Goal: Task Accomplishment & Management: Manage account settings

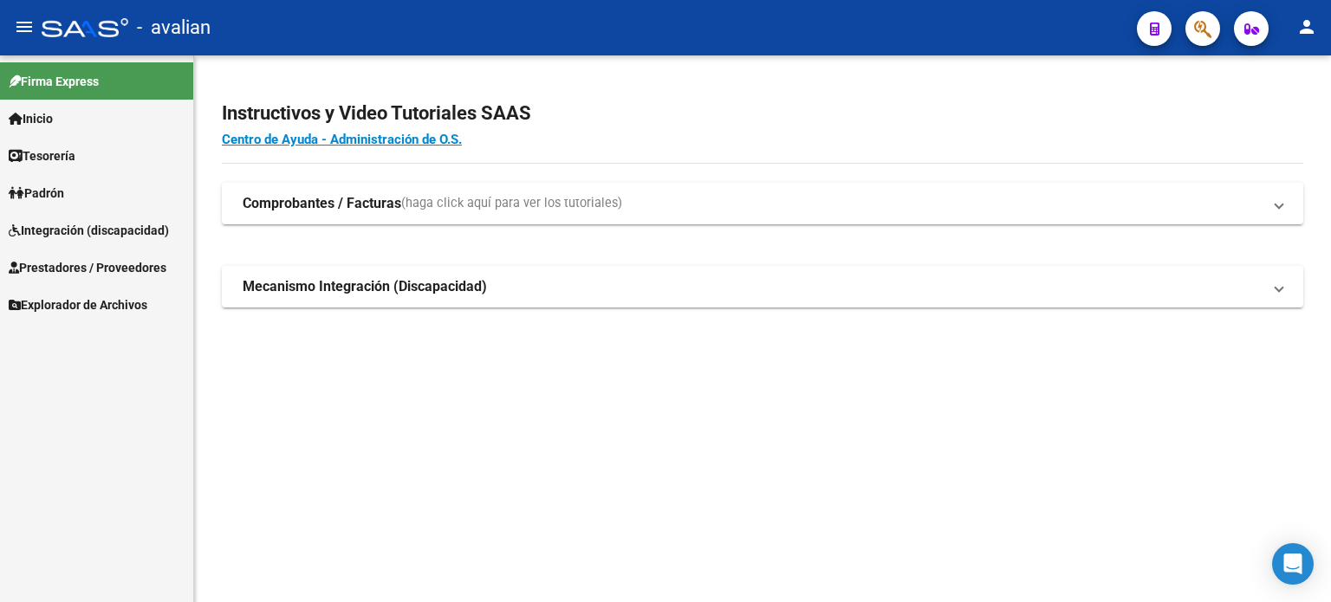
click at [77, 233] on span "Integración (discapacidad)" at bounding box center [89, 230] width 160 height 19
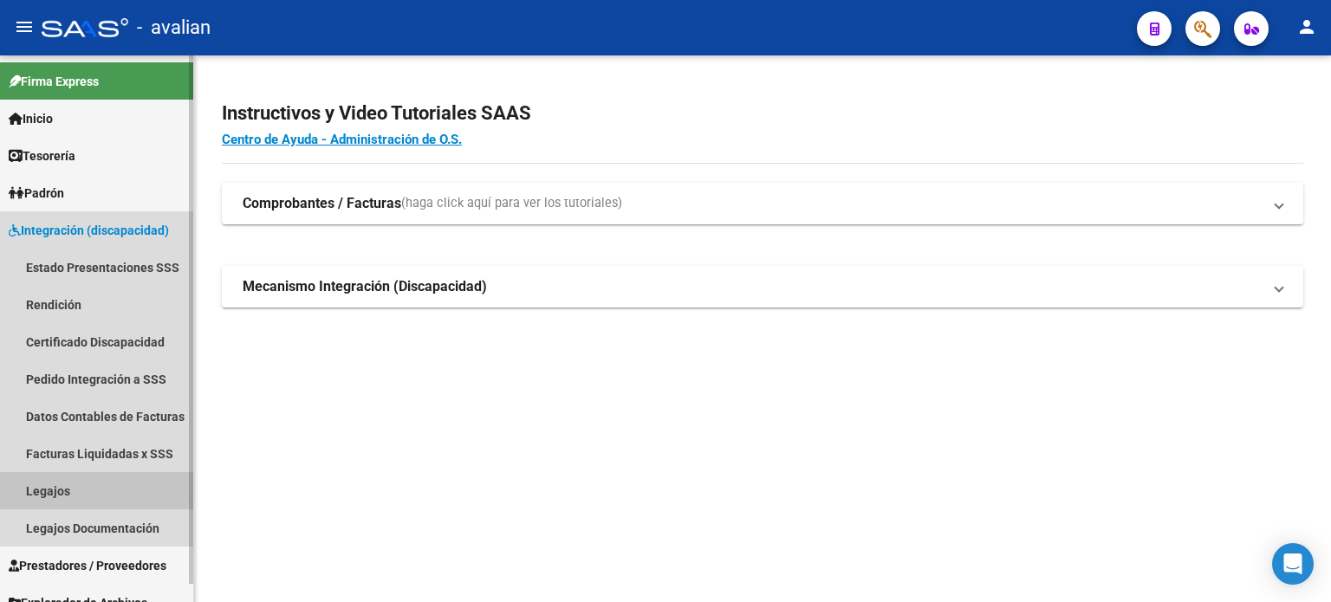
click at [86, 480] on link "Legajos" at bounding box center [96, 490] width 193 height 37
click at [104, 490] on link "Legajos" at bounding box center [96, 490] width 193 height 37
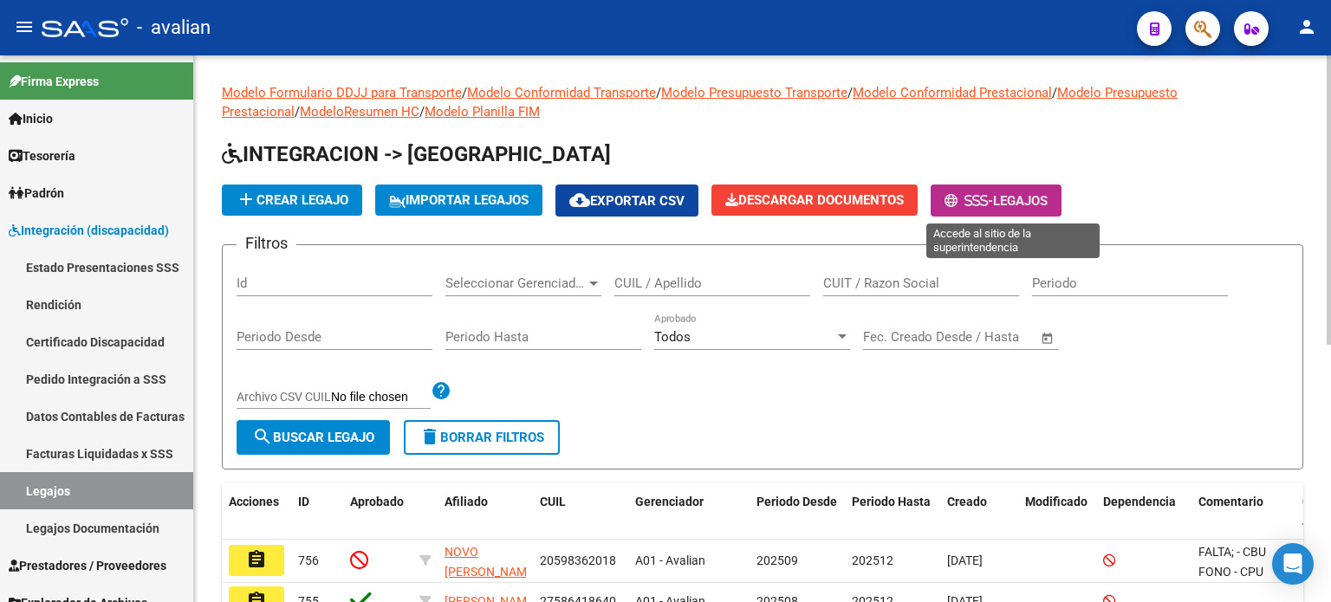
click at [993, 193] on span "-" at bounding box center [969, 201] width 49 height 16
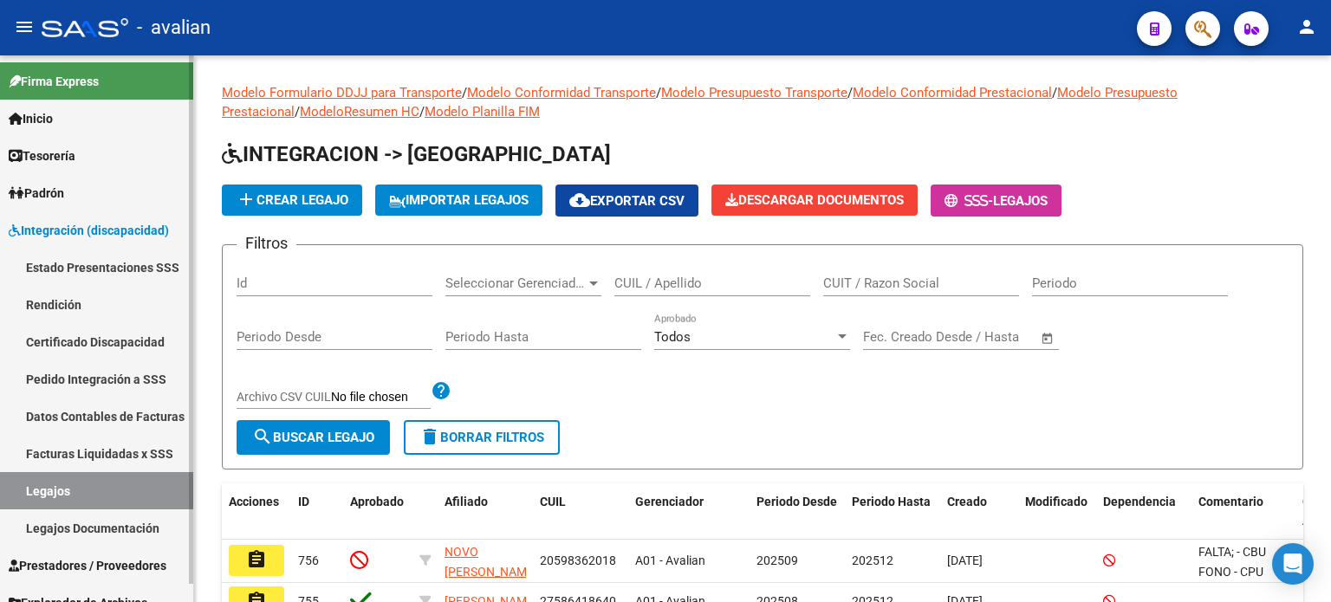
click at [117, 265] on link "Estado Presentaciones SSS" at bounding box center [96, 267] width 193 height 37
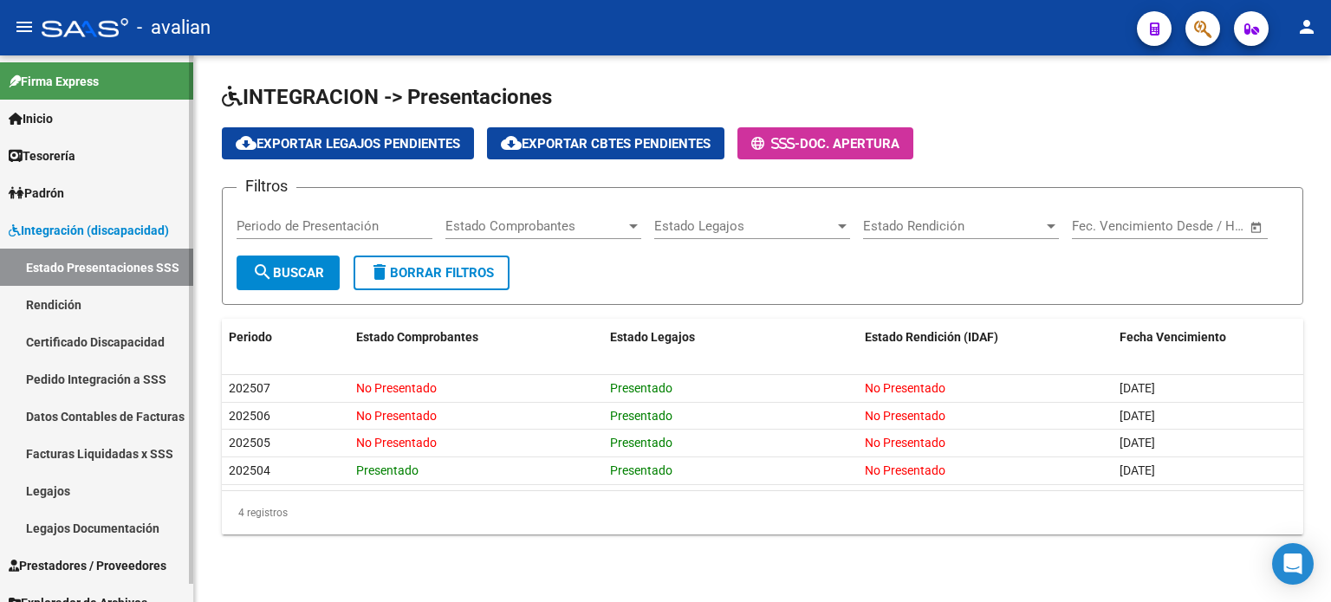
scroll to position [18, 0]
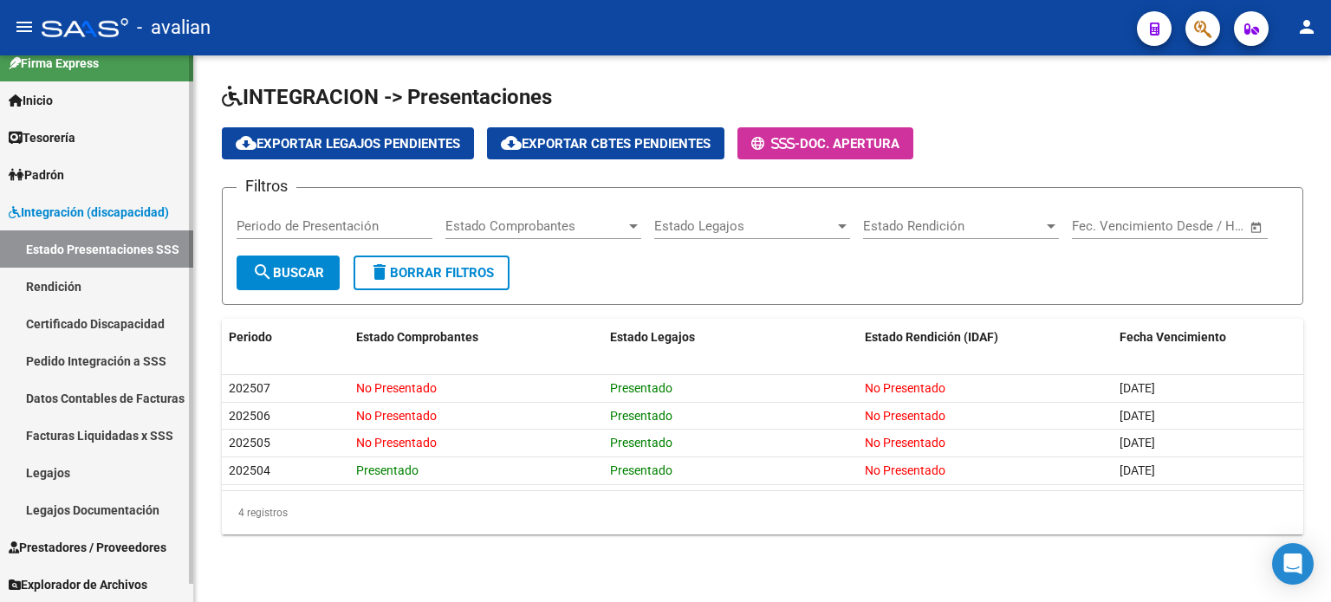
click at [71, 335] on link "Certificado Discapacidad" at bounding box center [96, 323] width 193 height 37
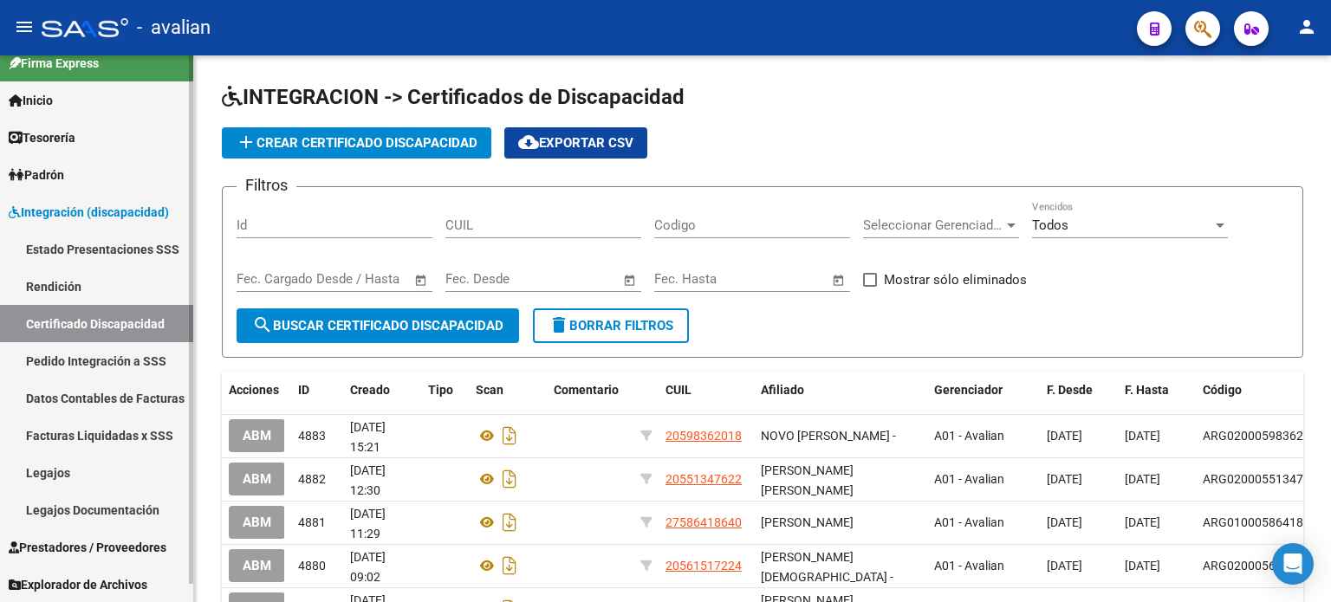
click at [80, 290] on link "Rendición" at bounding box center [96, 286] width 193 height 37
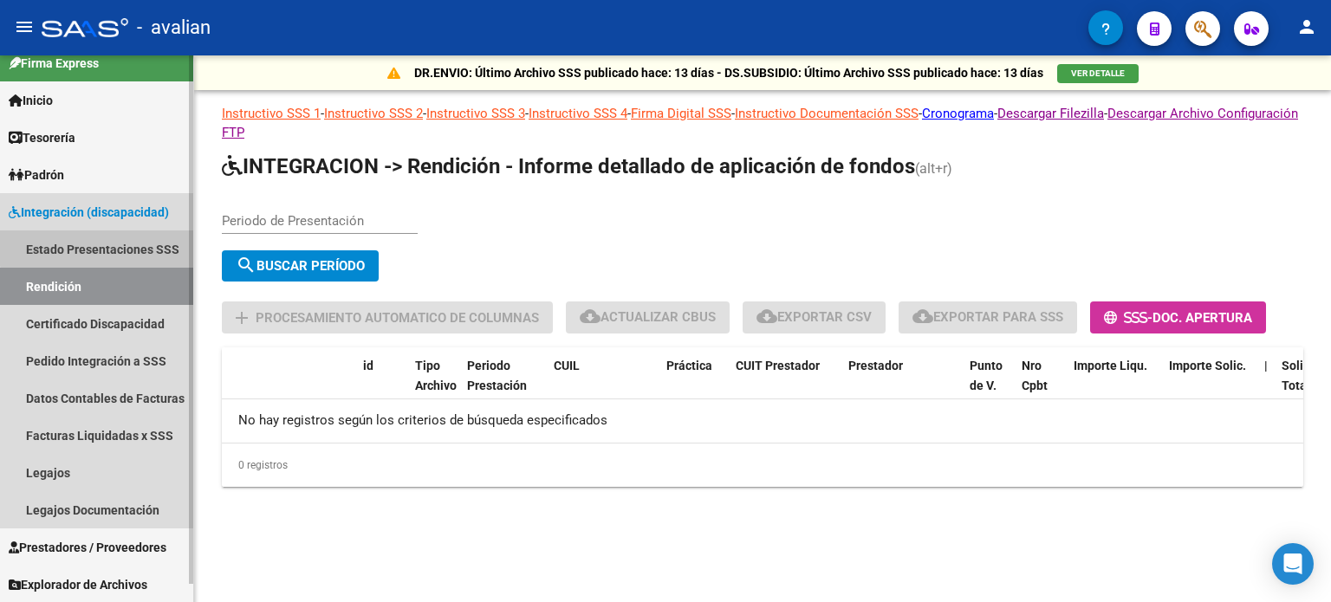
click at [103, 243] on link "Estado Presentaciones SSS" at bounding box center [96, 249] width 193 height 37
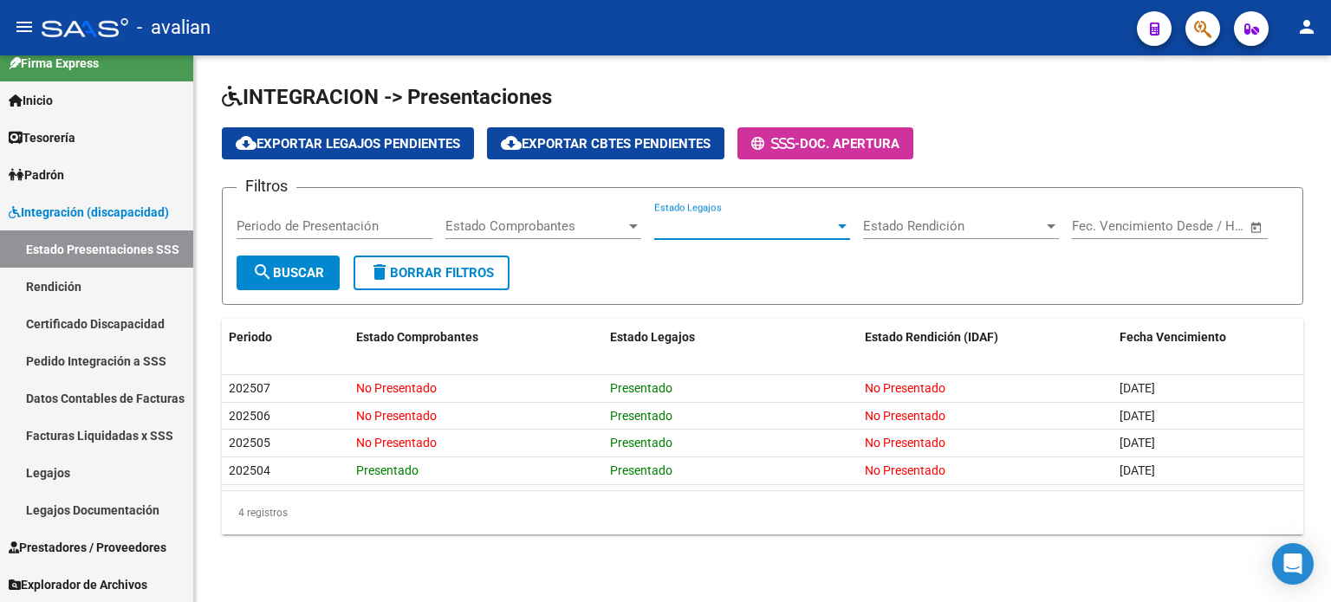
click at [799, 221] on span "Estado Legajos" at bounding box center [744, 226] width 180 height 16
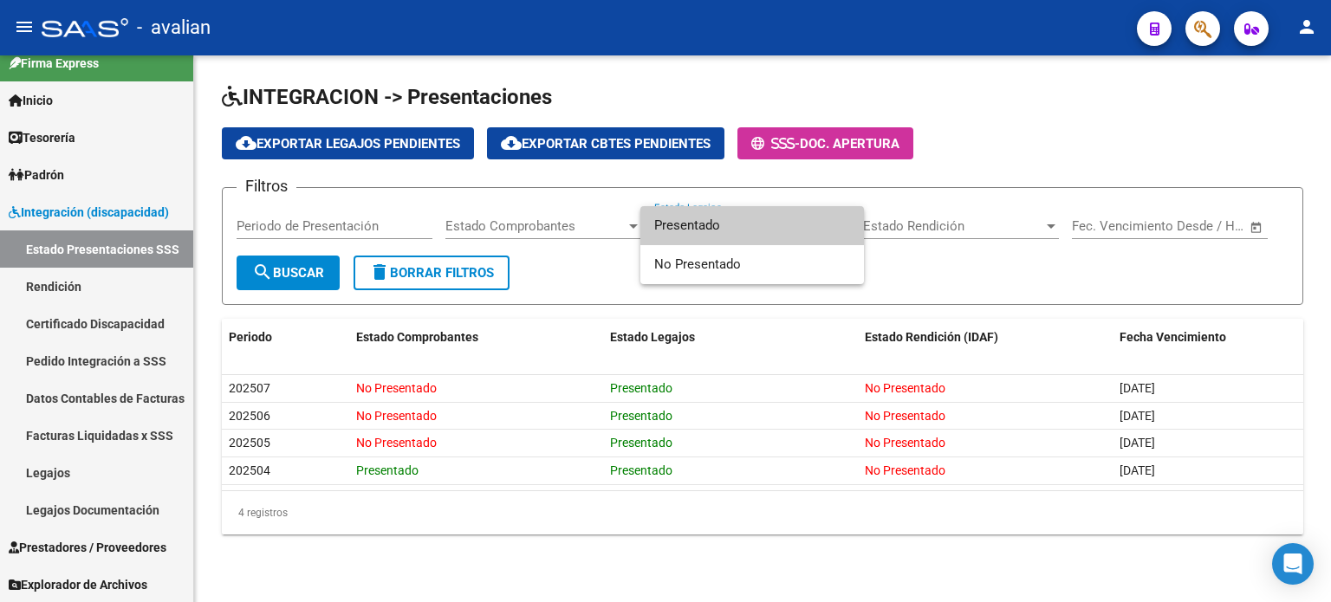
click at [799, 221] on span "Presentado" at bounding box center [752, 225] width 196 height 39
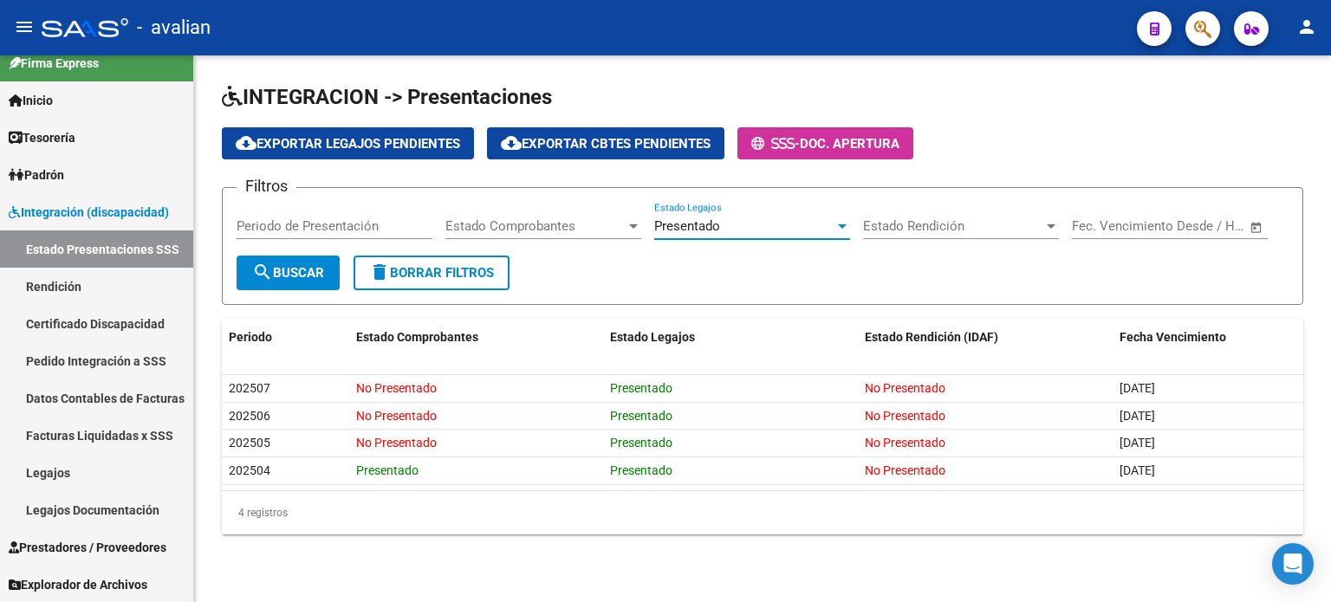
click at [869, 221] on span "Estado Rendición" at bounding box center [953, 226] width 180 height 16
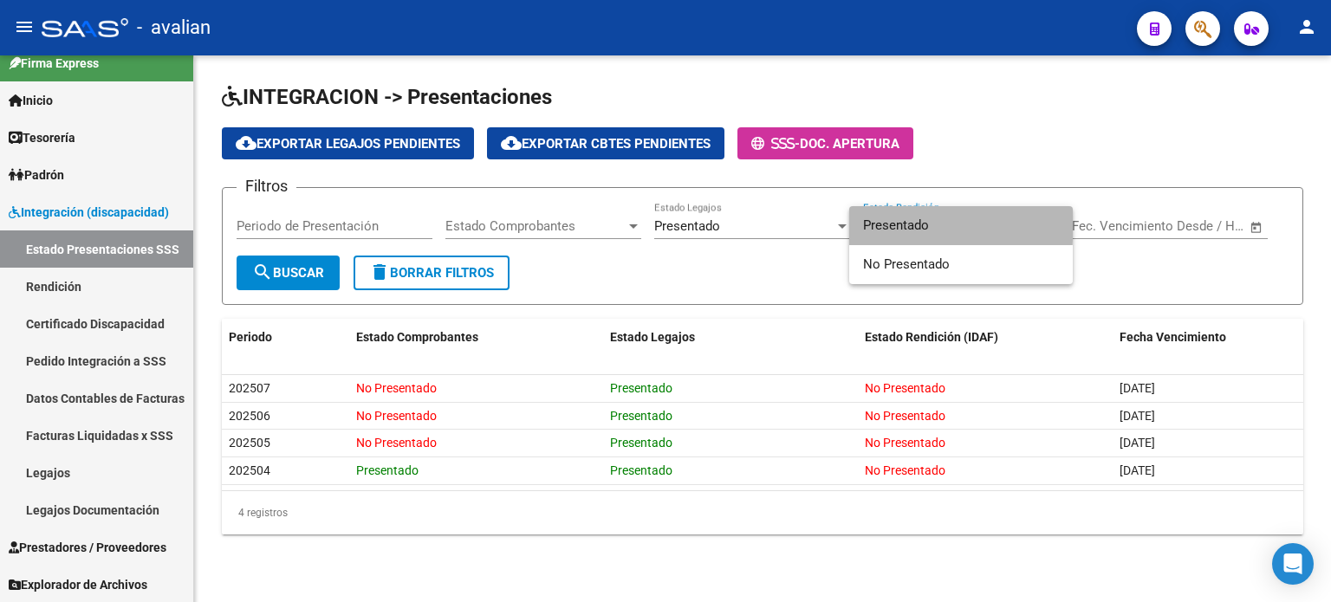
click at [869, 221] on span "Presentado" at bounding box center [961, 225] width 196 height 39
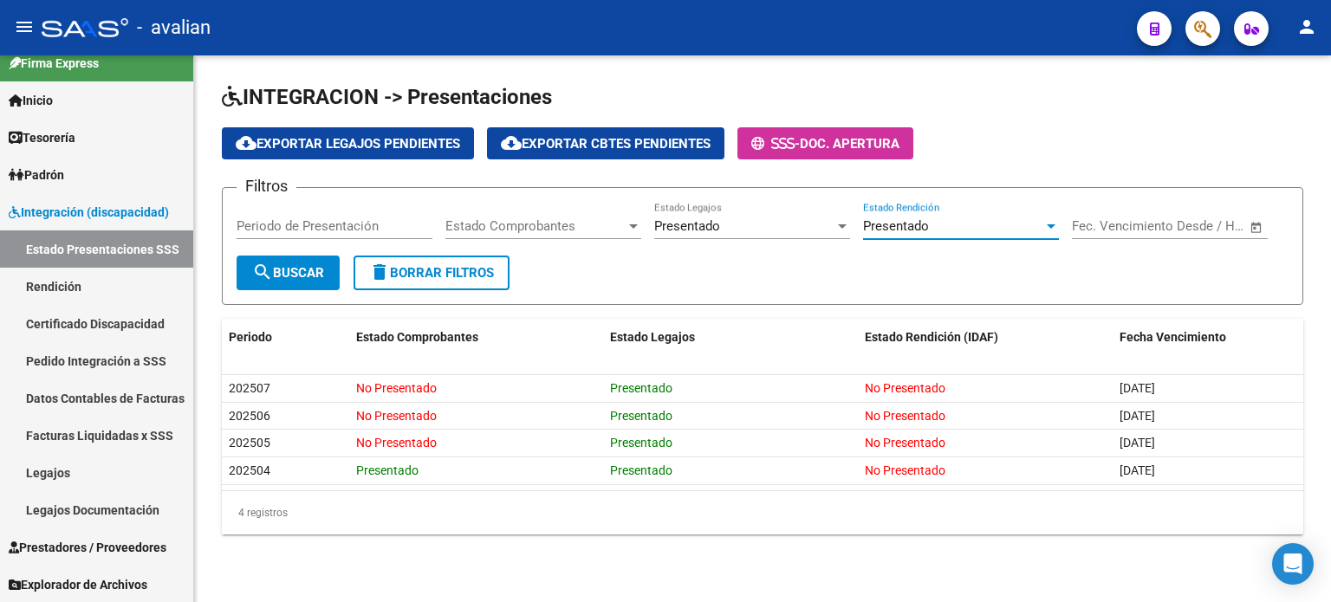
click at [580, 224] on span "Estado Comprobantes" at bounding box center [535, 226] width 180 height 16
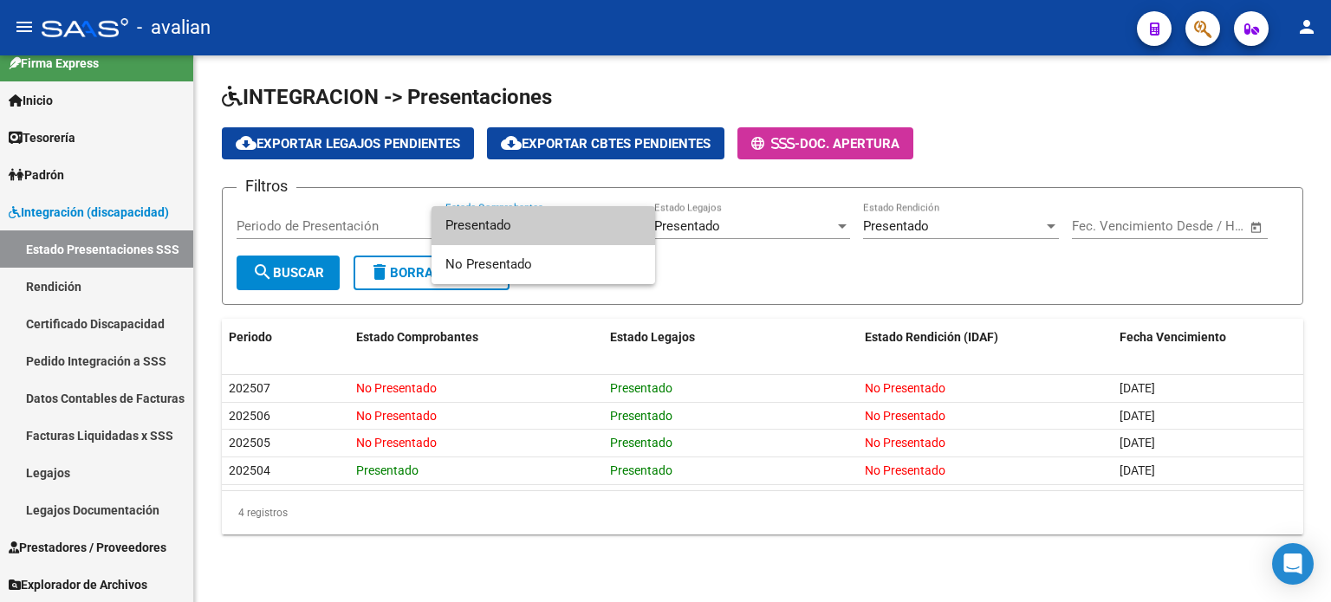
click at [1082, 155] on div at bounding box center [665, 301] width 1331 height 602
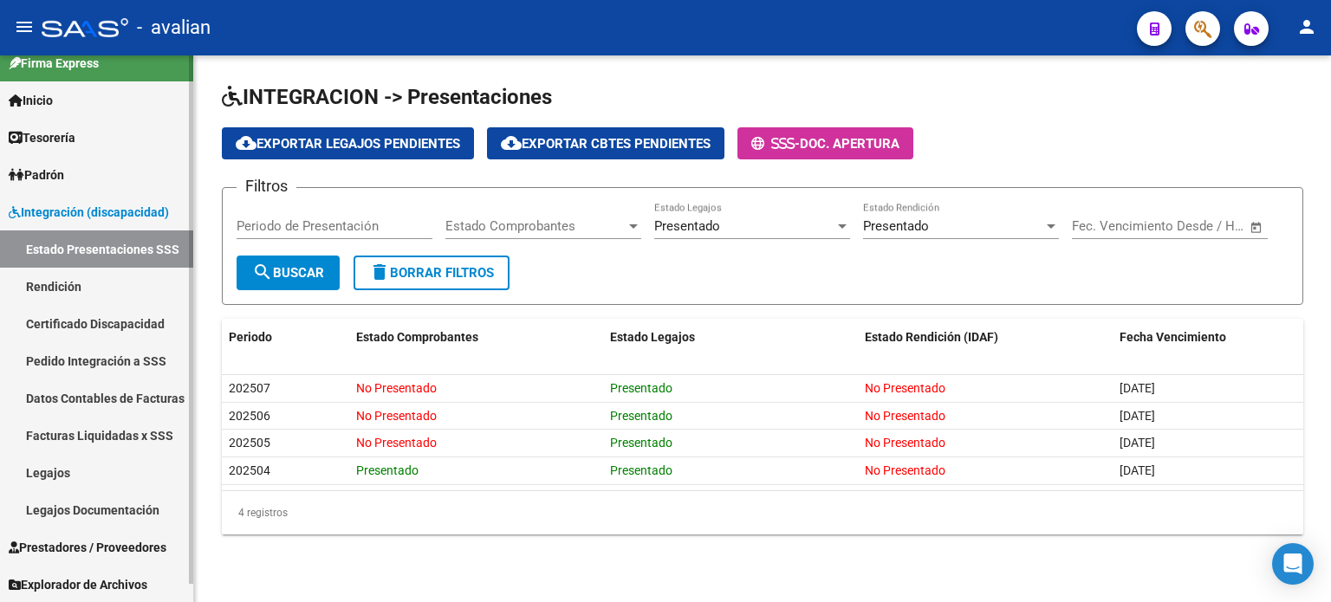
click at [98, 549] on span "Prestadores / Proveedores" at bounding box center [88, 547] width 158 height 19
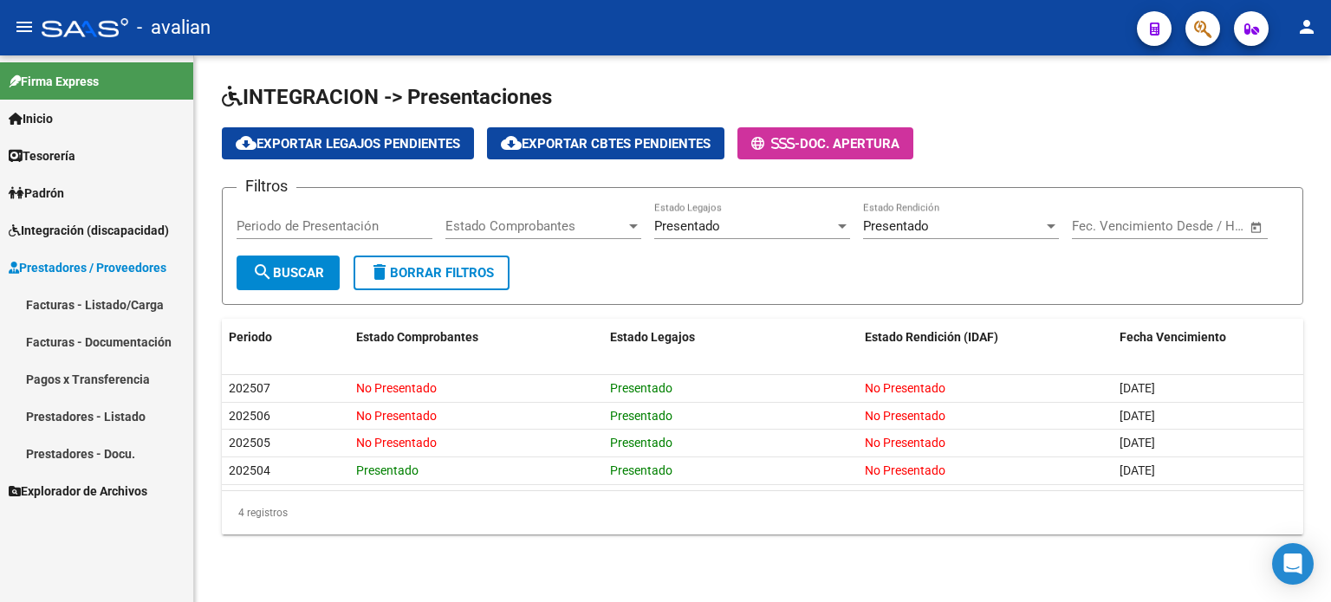
click at [72, 269] on span "Prestadores / Proveedores" at bounding box center [88, 267] width 158 height 19
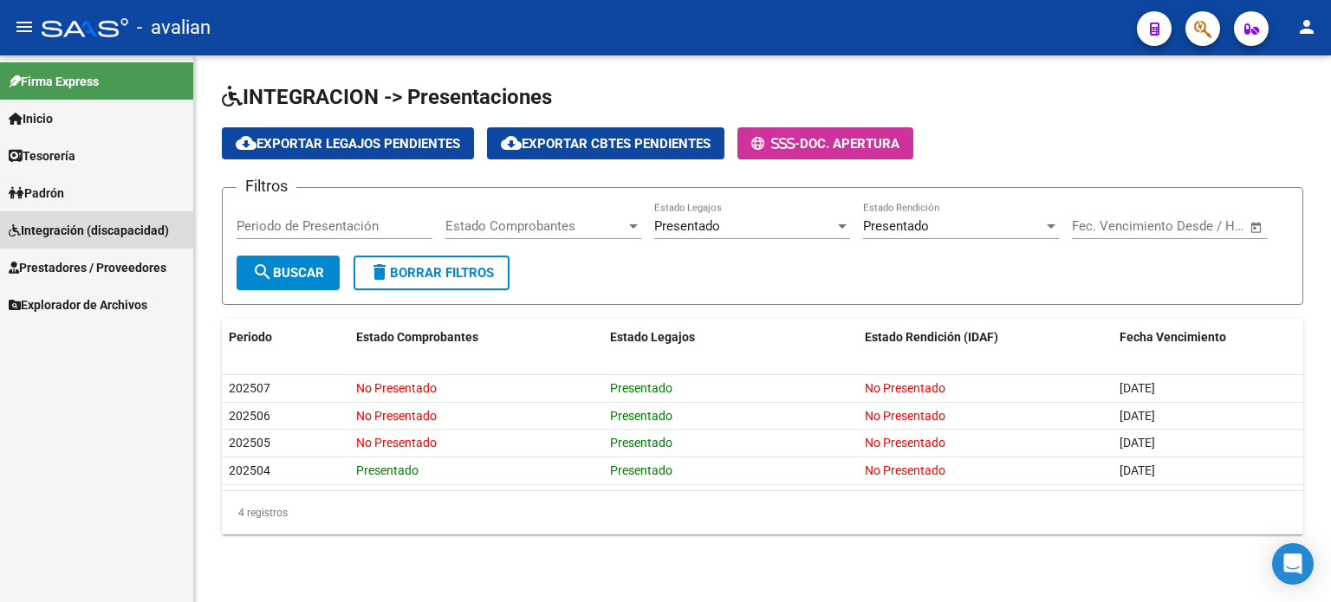
click at [66, 235] on span "Integración (discapacidad)" at bounding box center [89, 230] width 160 height 19
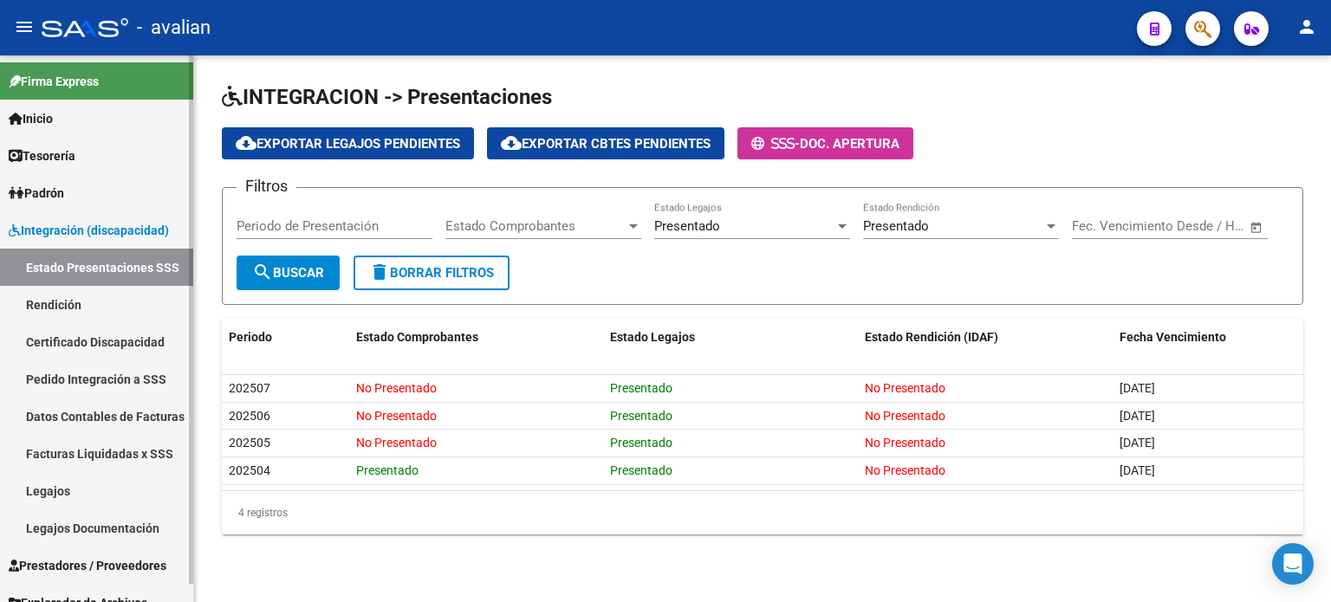
scroll to position [18, 0]
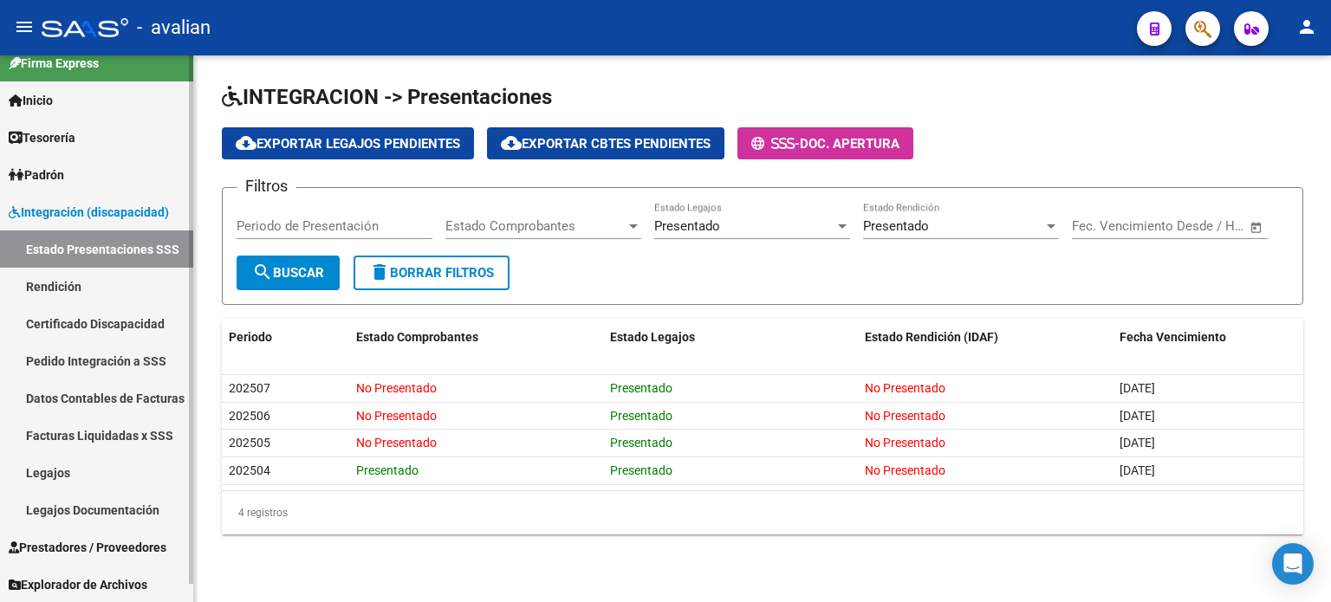
click at [121, 592] on span "Explorador de Archivos" at bounding box center [78, 584] width 139 height 19
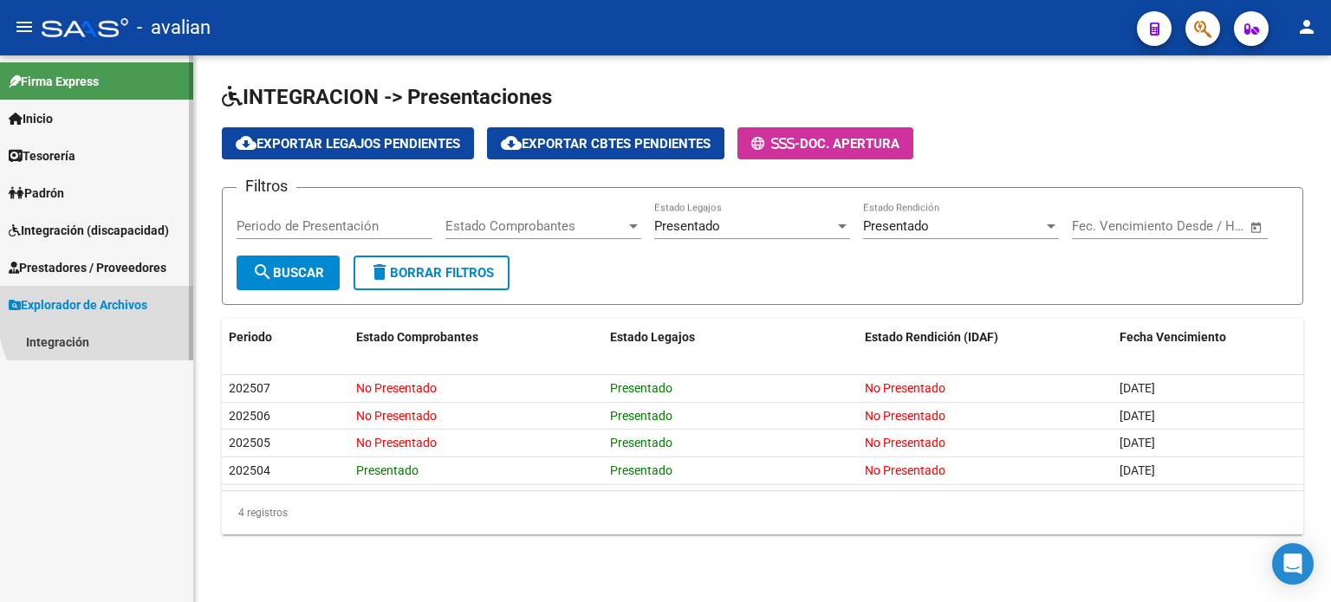
scroll to position [0, 0]
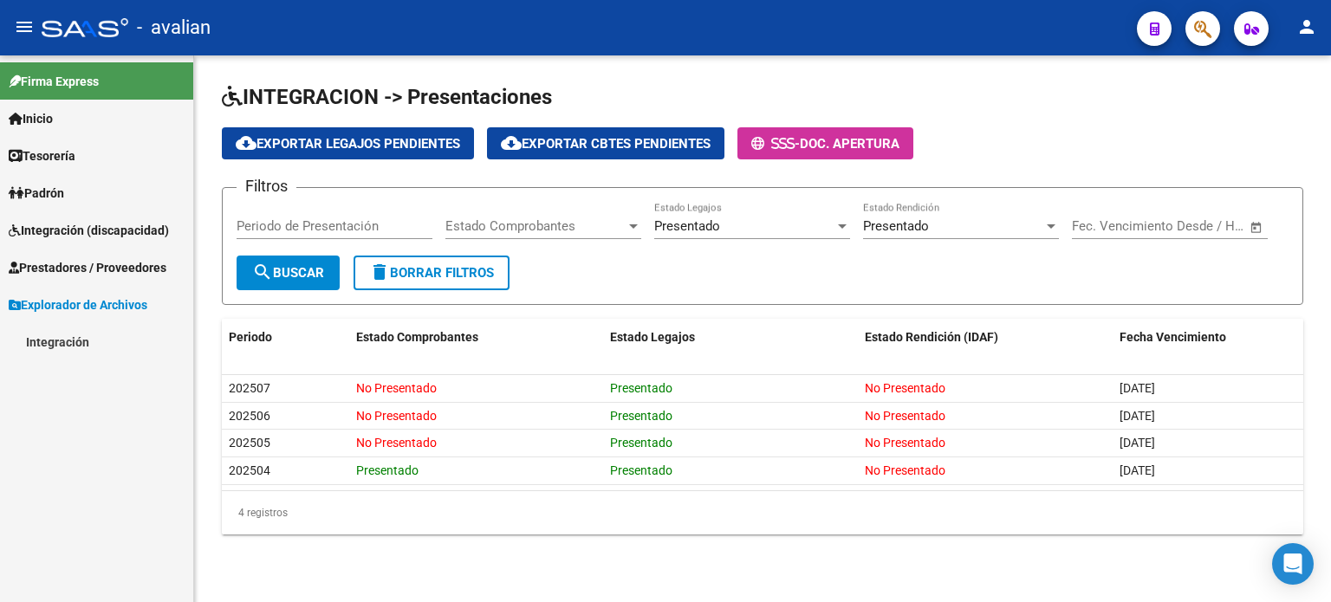
click at [89, 311] on span "Explorador de Archivos" at bounding box center [78, 305] width 139 height 19
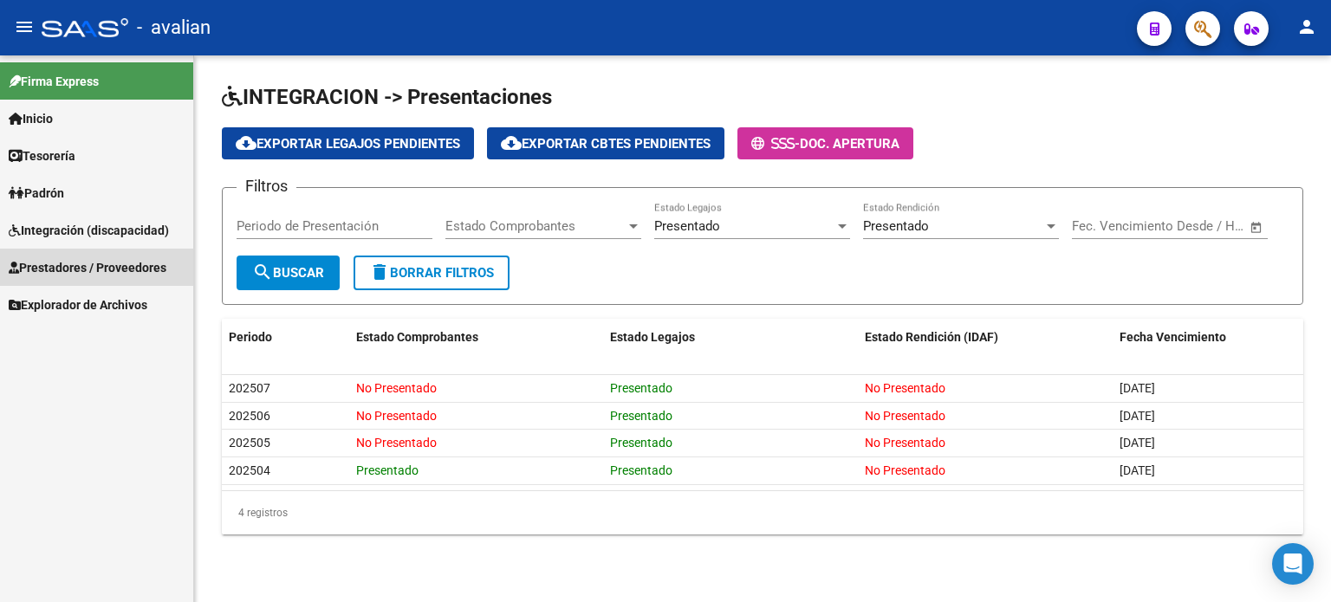
click at [83, 272] on span "Prestadores / Proveedores" at bounding box center [88, 267] width 158 height 19
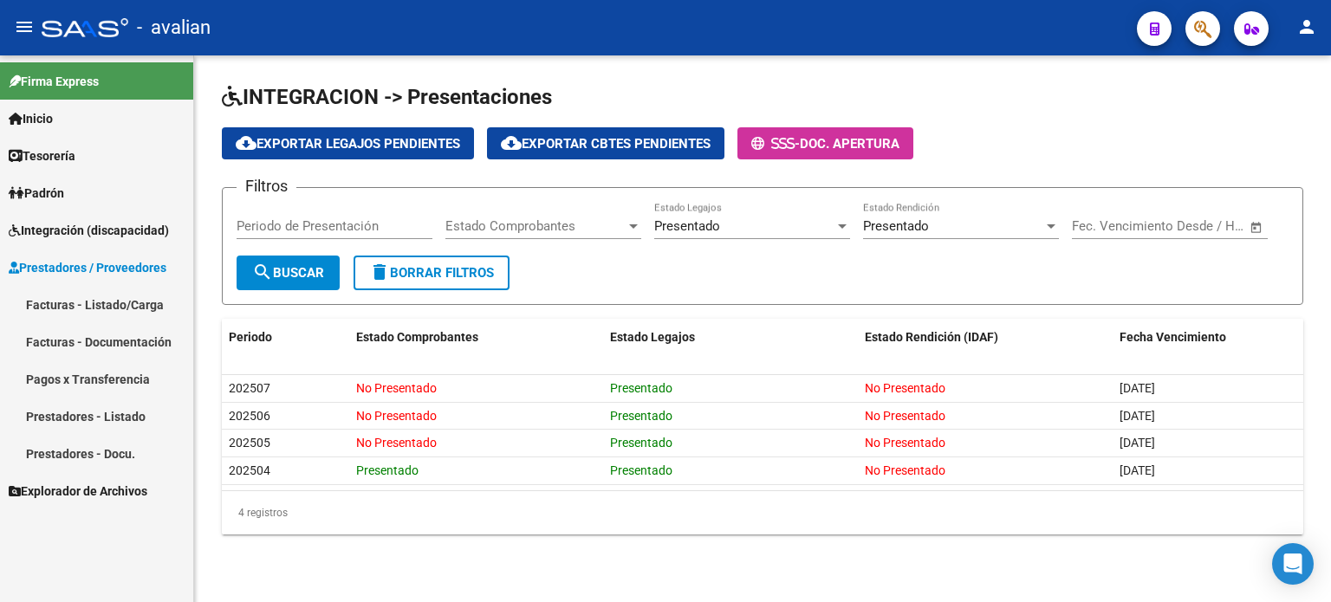
click at [112, 457] on link "Prestadores - Docu." at bounding box center [96, 453] width 193 height 37
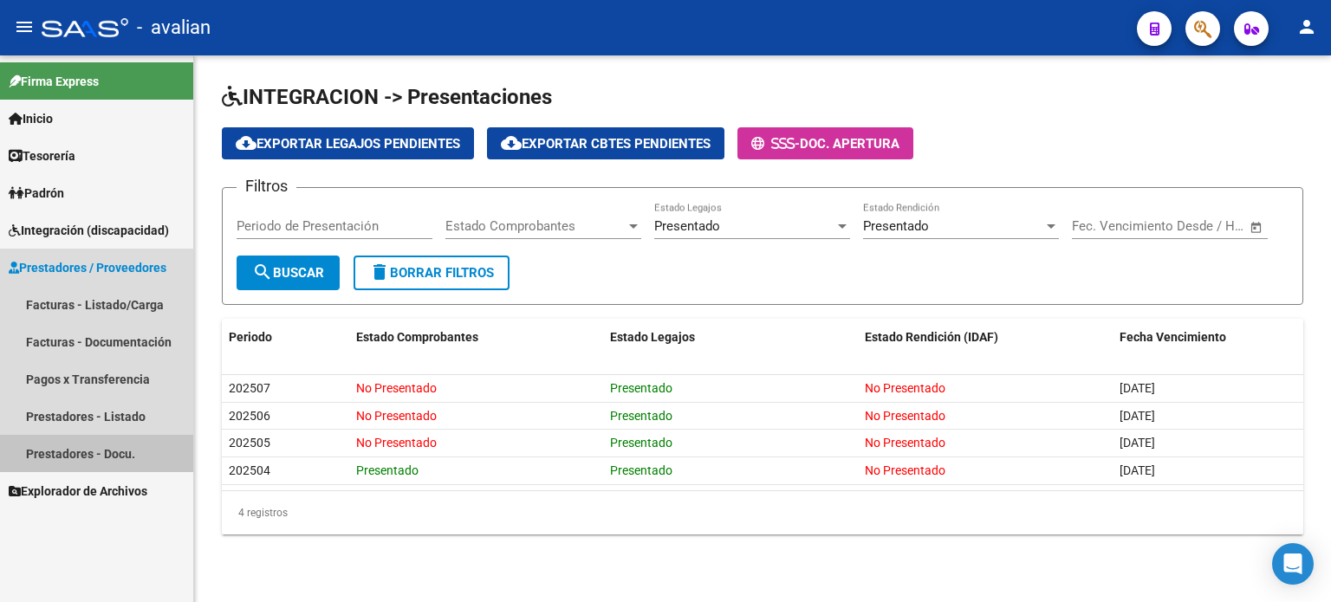
click at [75, 453] on link "Prestadores - Docu." at bounding box center [96, 453] width 193 height 37
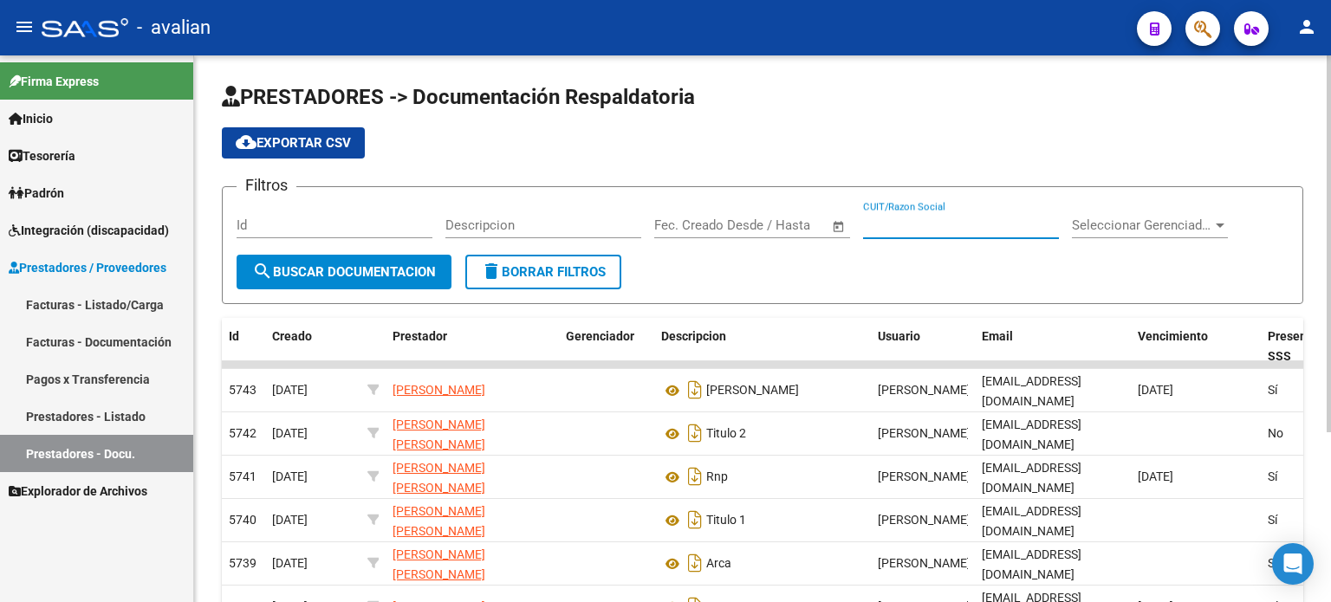
click at [926, 224] on input "CUIT/Razon Social" at bounding box center [961, 226] width 196 height 16
paste input "27264769561"
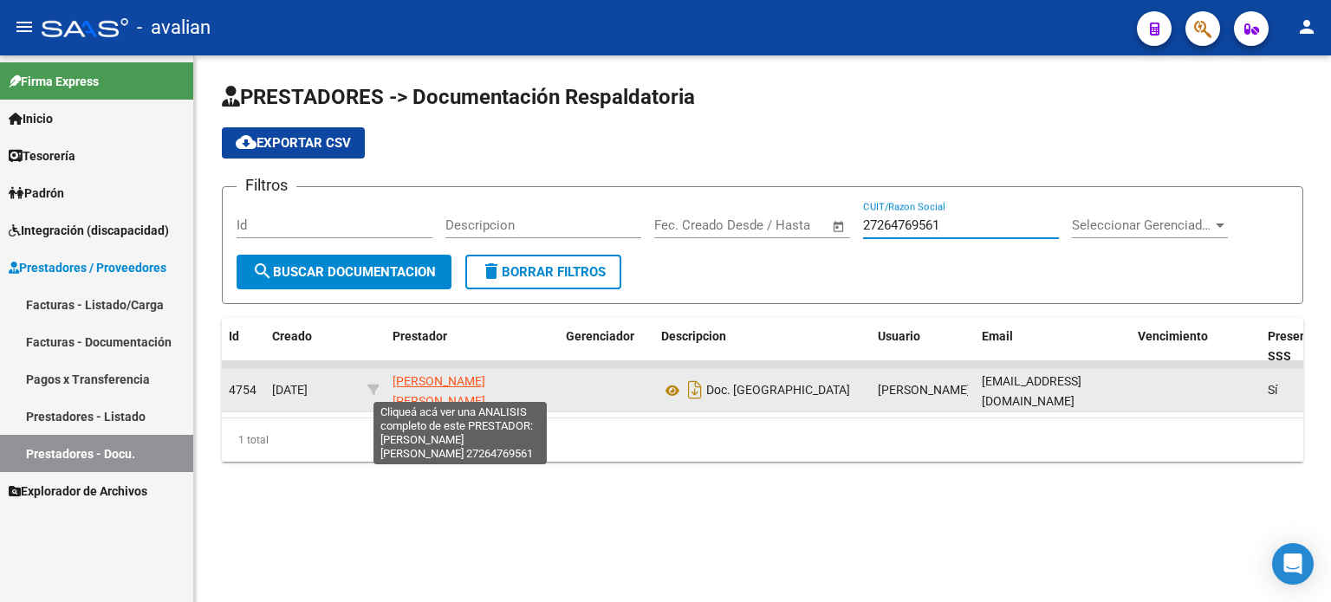
type input "27264769561"
click at [485, 390] on span "[PERSON_NAME] [PERSON_NAME]" at bounding box center [439, 391] width 93 height 34
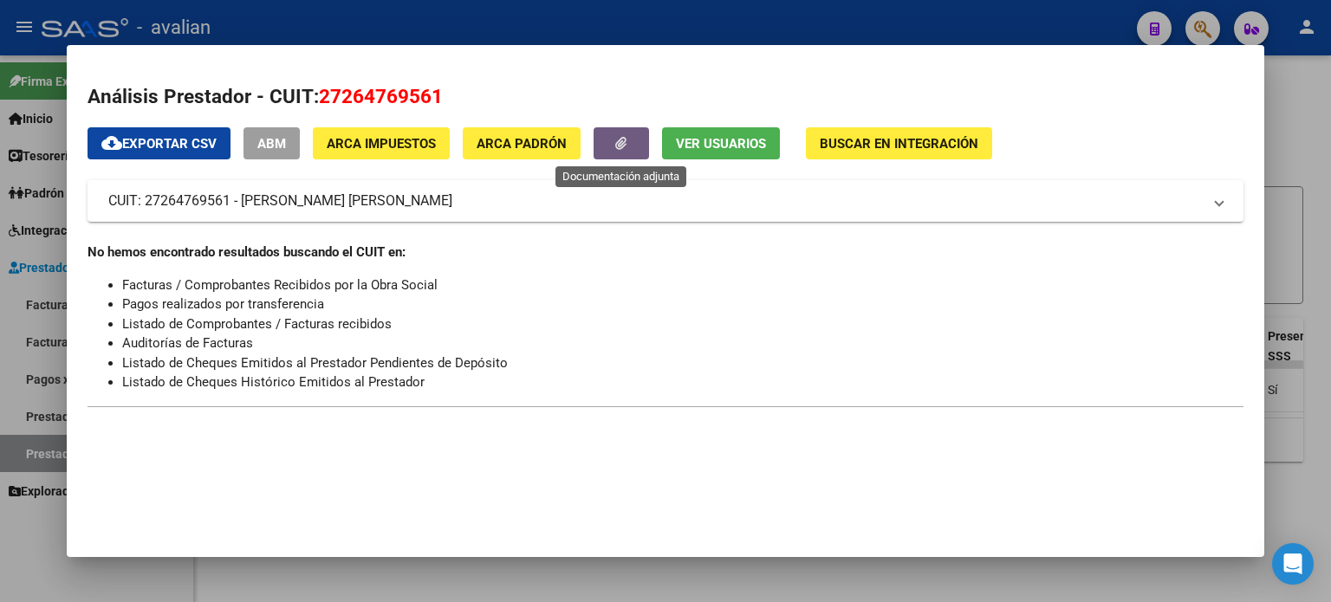
click at [614, 152] on button "button" at bounding box center [621, 143] width 55 height 32
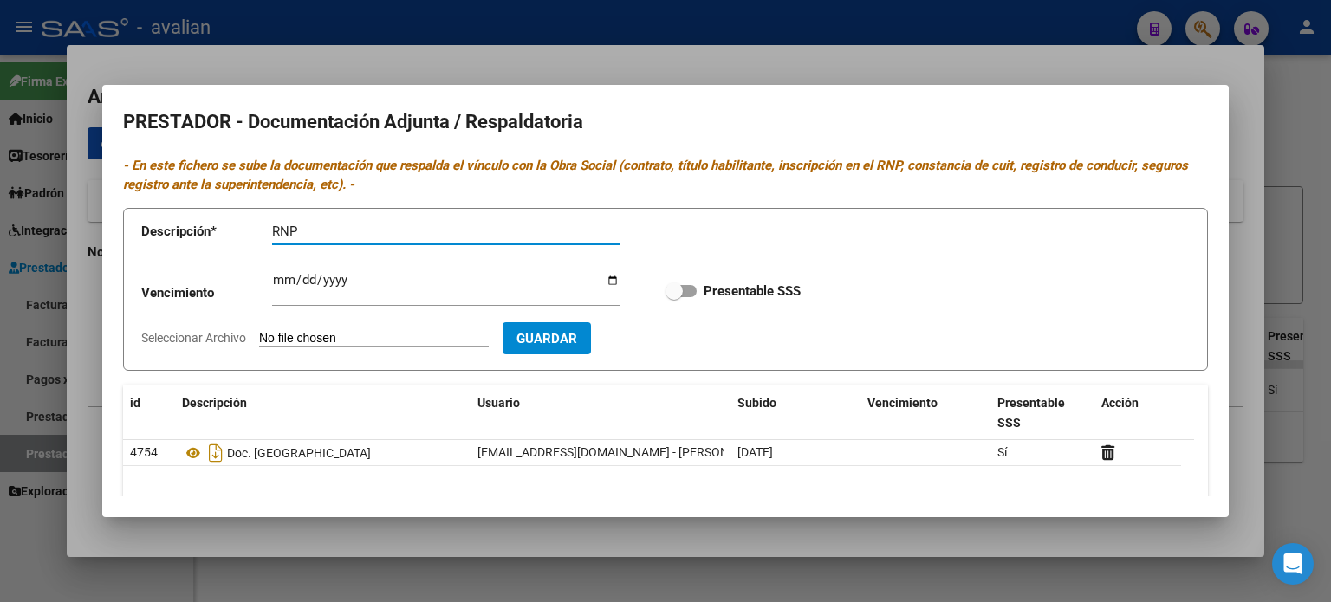
type input "RNP"
click at [275, 287] on input "Ingresar vencimiento" at bounding box center [446, 287] width 348 height 28
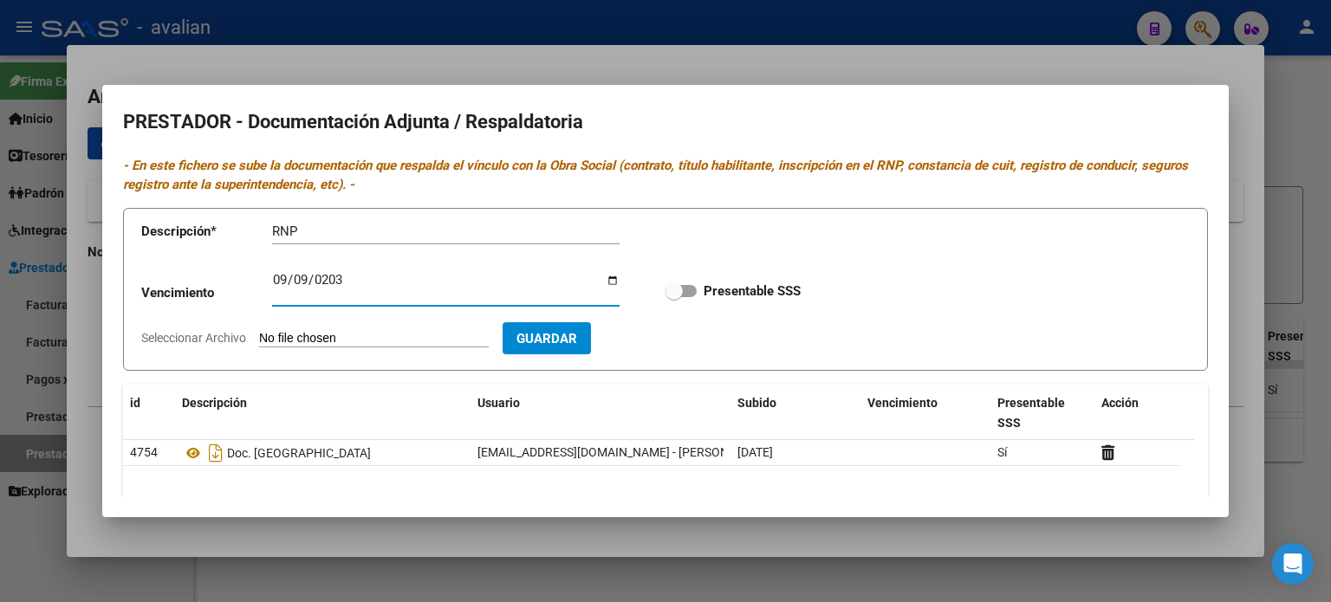
type input "[DATE]"
click at [674, 289] on span at bounding box center [674, 291] width 17 height 17
click at [674, 297] on input "Presentable SSS" at bounding box center [673, 297] width 1 height 1
checkbox input "true"
click at [489, 328] on form "Descripción * RNP Descripción Vencimiento [DATE] Ingresar vencimiento Presentab…" at bounding box center [665, 290] width 1085 height 164
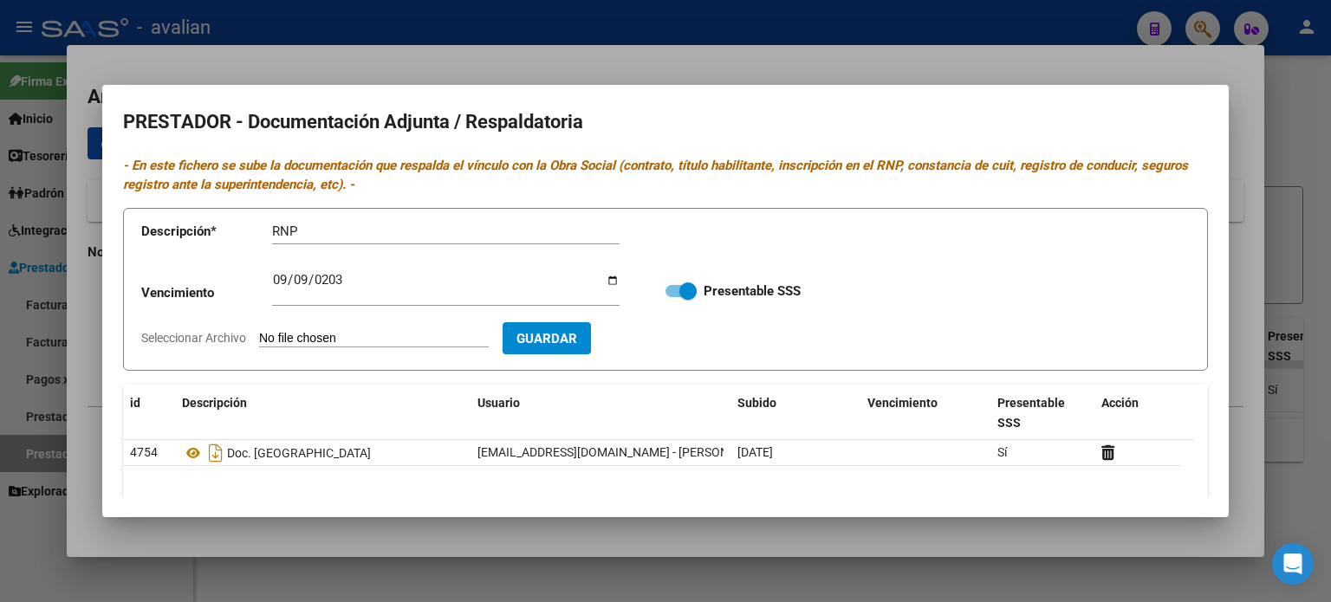
click at [386, 349] on form "Descripción * RNP Descripción Vencimiento [DATE] Ingresar vencimiento Presentab…" at bounding box center [665, 290] width 1085 height 164
click at [387, 336] on input "Seleccionar Archivo" at bounding box center [374, 339] width 230 height 16
type input "C:\fakepath\ROTILI RNP.pdf"
click at [678, 343] on span "Guardar" at bounding box center [647, 339] width 61 height 16
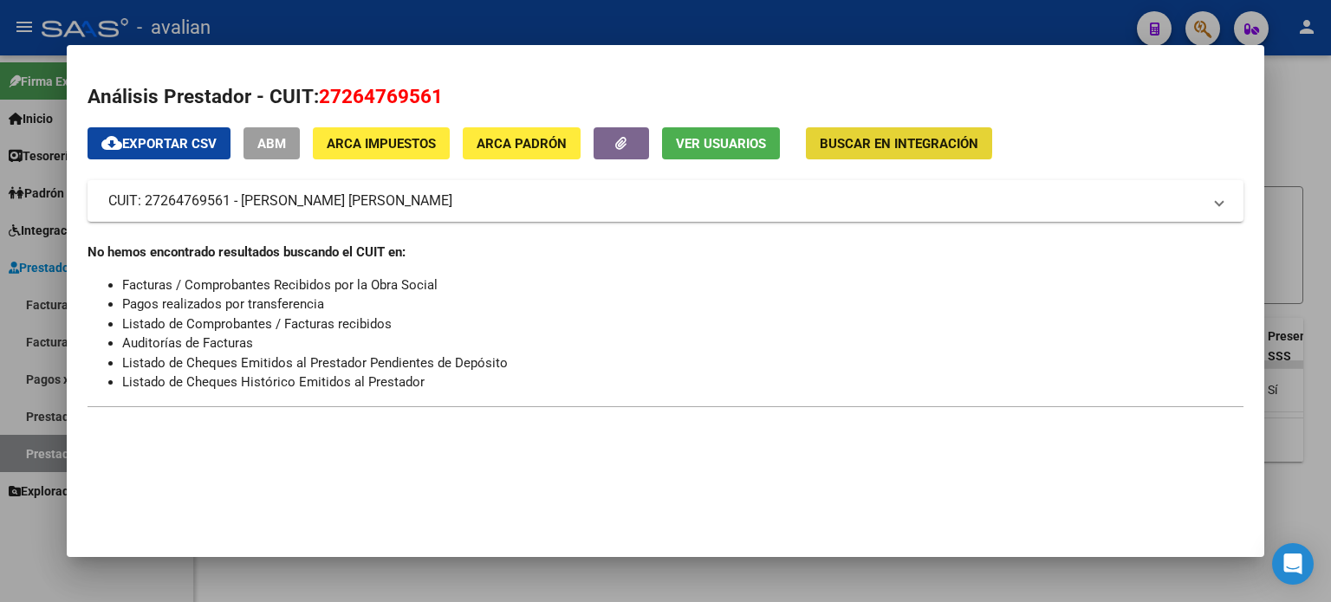
click at [851, 137] on span "Buscar en Integración" at bounding box center [899, 144] width 159 height 16
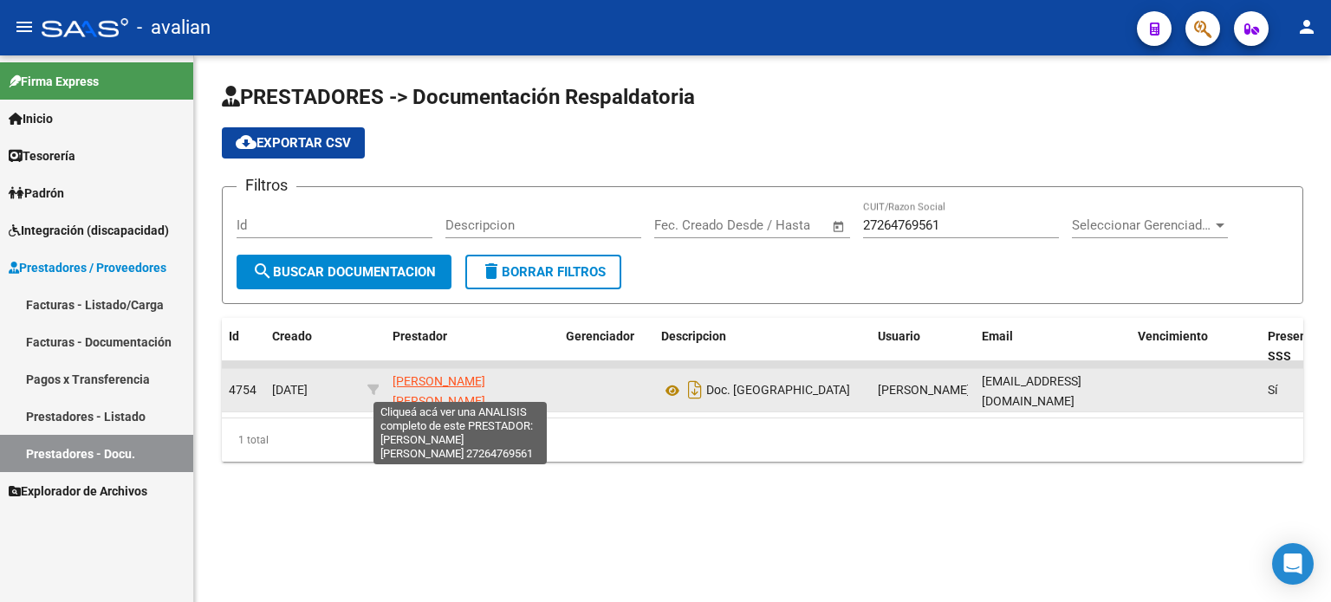
click at [422, 383] on span "[PERSON_NAME] [PERSON_NAME]" at bounding box center [439, 391] width 93 height 34
